Goal: Information Seeking & Learning: Learn about a topic

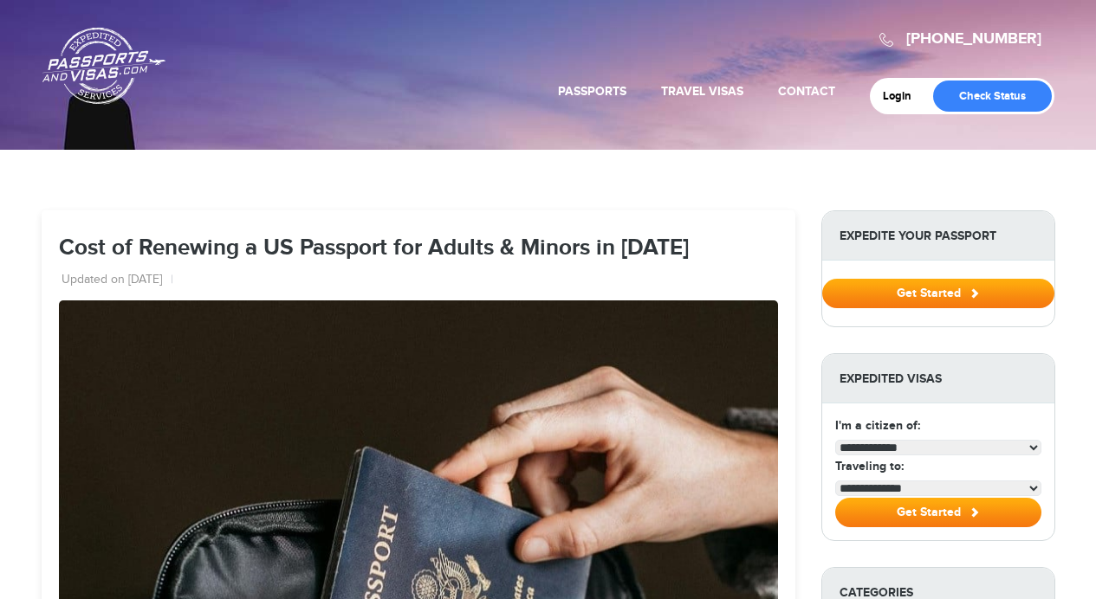
select select "**********"
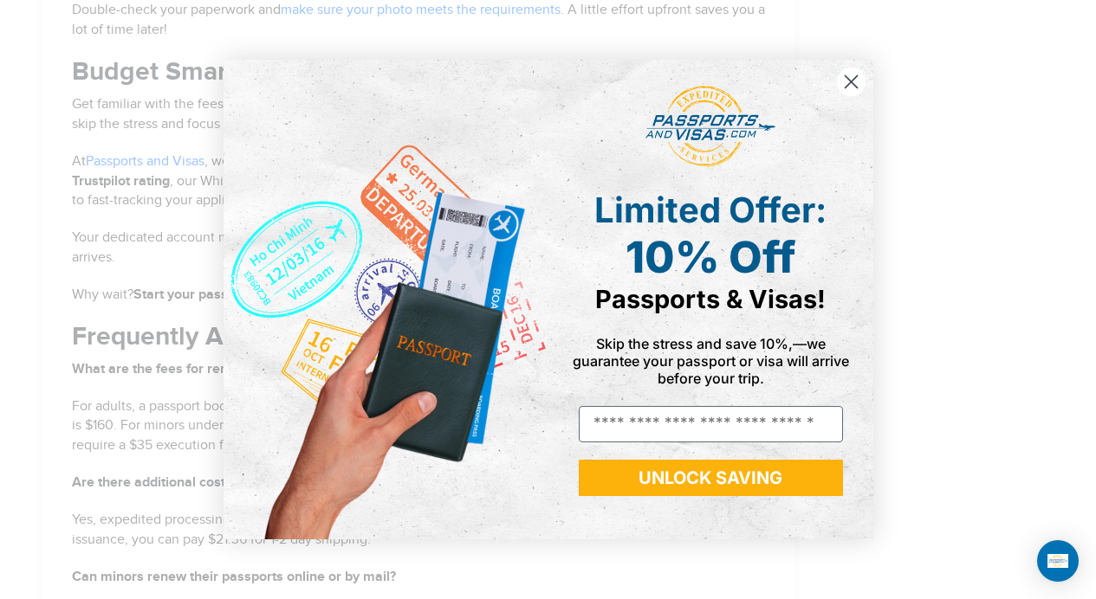
click at [856, 84] on circle "Close dialog" at bounding box center [850, 82] width 29 height 29
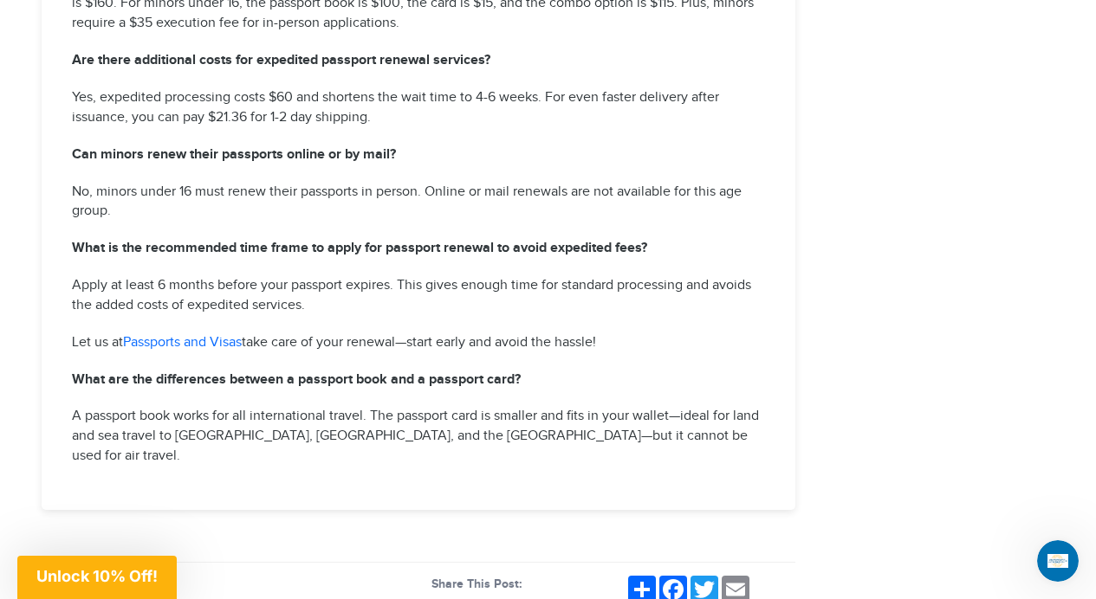
scroll to position [3691, 0]
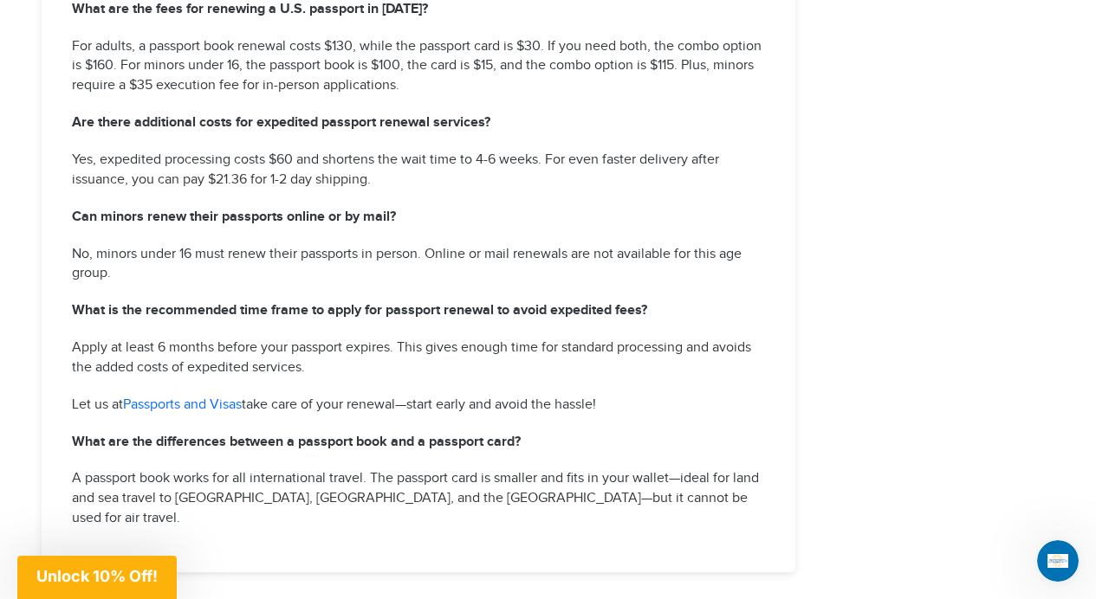
click at [202, 397] on link "Passports and Visas" at bounding box center [182, 405] width 119 height 16
